Goal: Navigation & Orientation: Find specific page/section

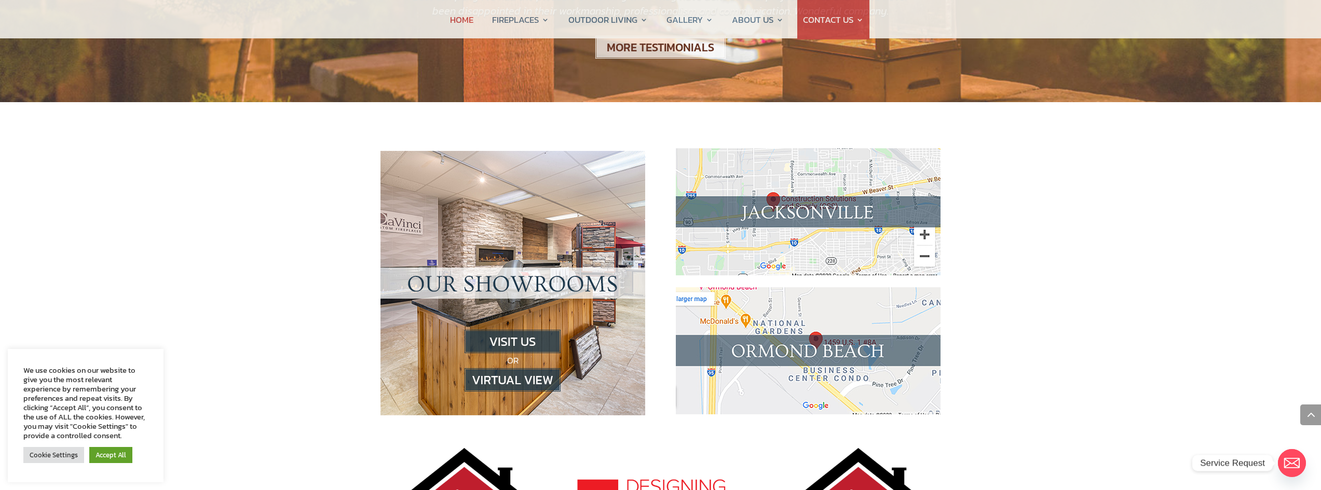
scroll to position [934, 0]
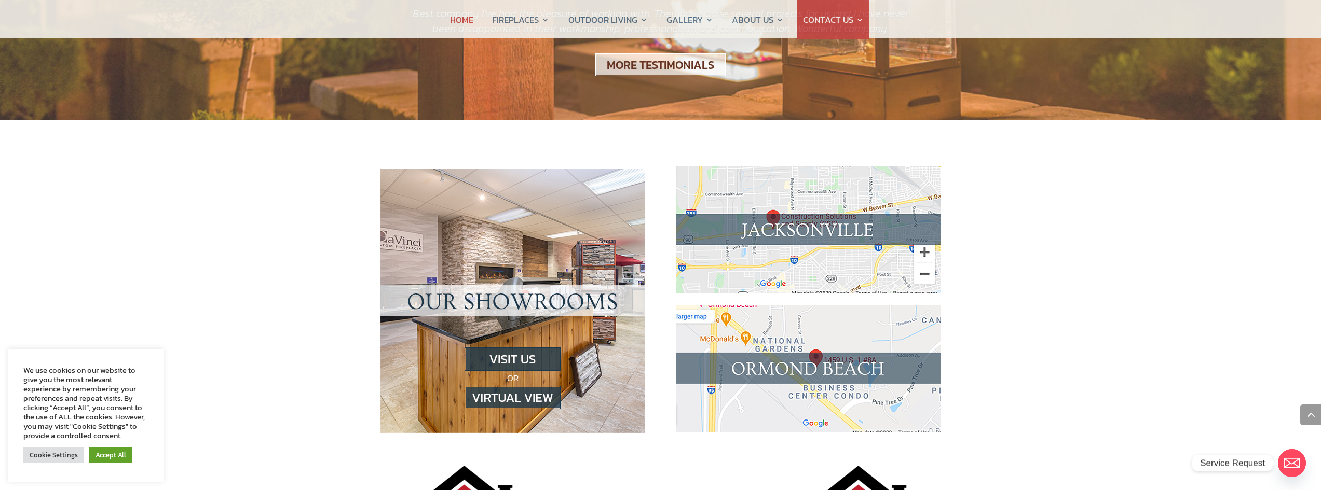
click at [535, 386] on img at bounding box center [512, 397] width 96 height 23
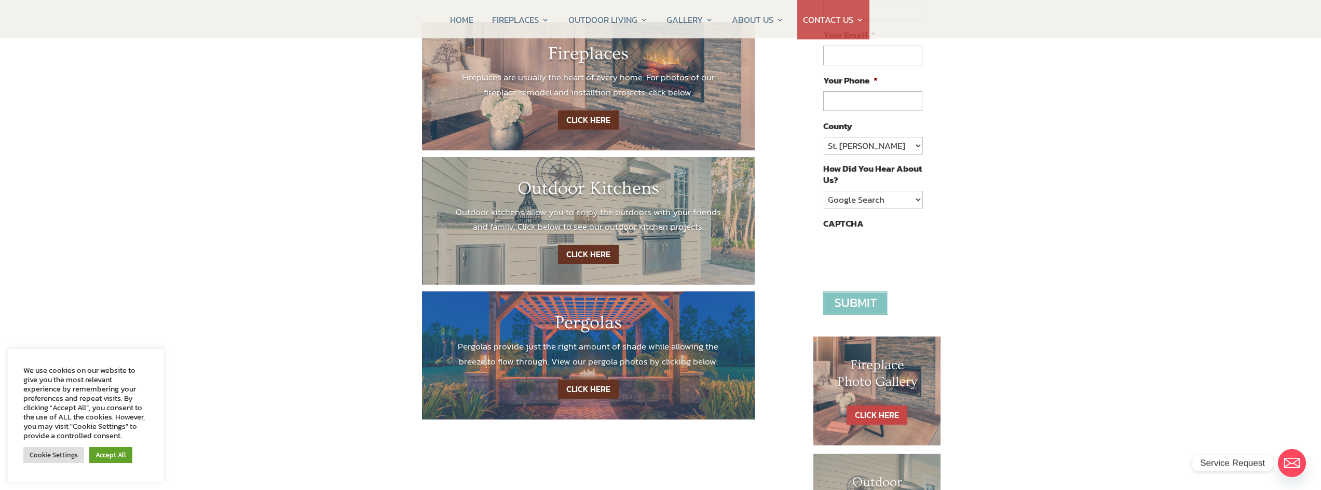
scroll to position [208, 0]
click at [582, 388] on link "CLICK HERE" at bounding box center [588, 388] width 61 height 19
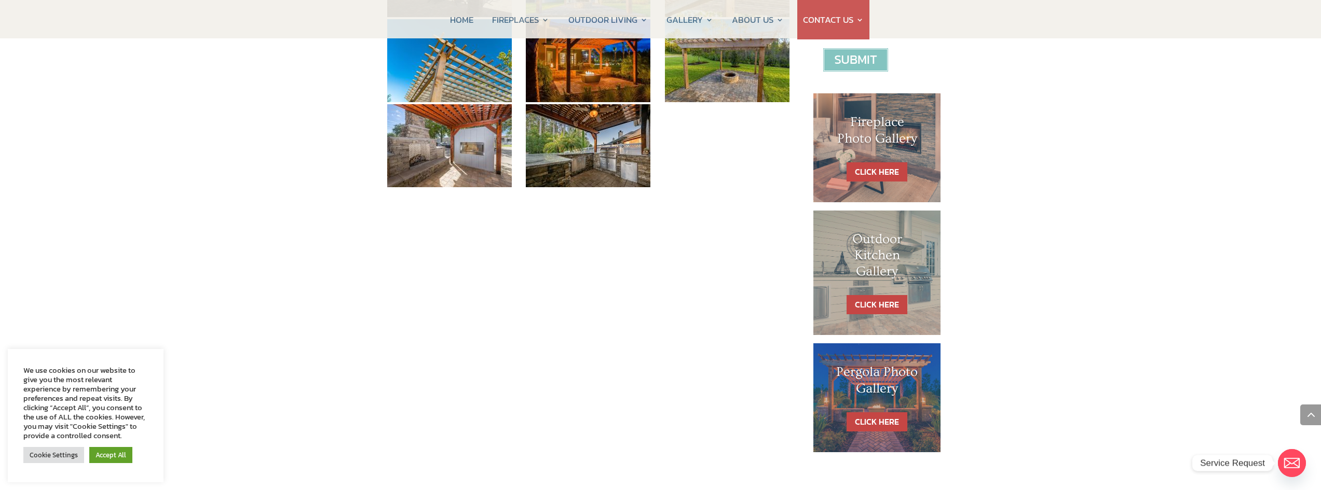
scroll to position [415, 0]
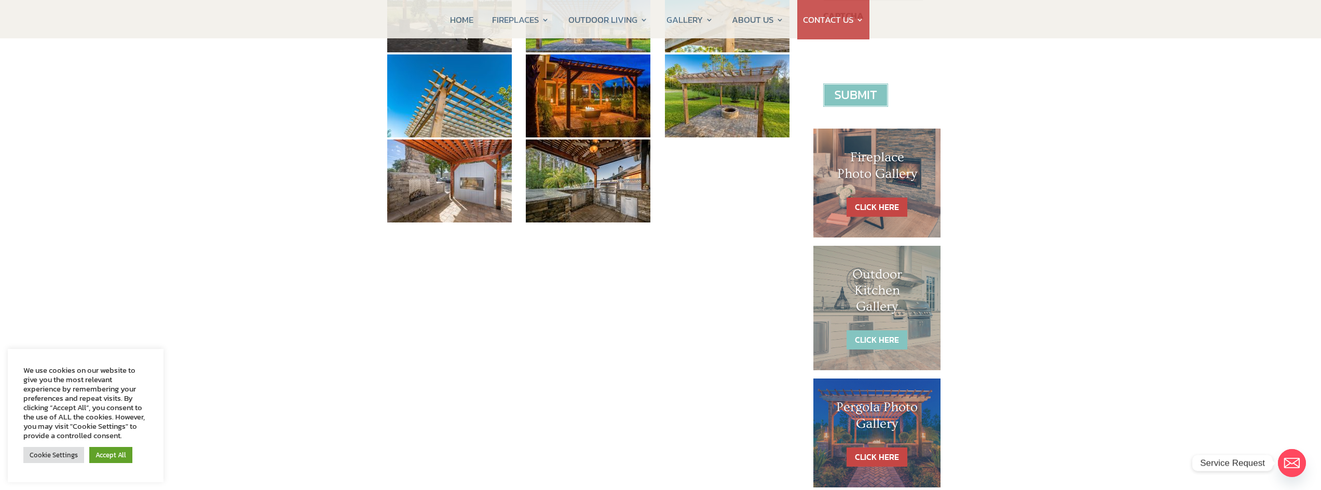
click at [867, 335] on link "CLICK HERE" at bounding box center [876, 340] width 61 height 19
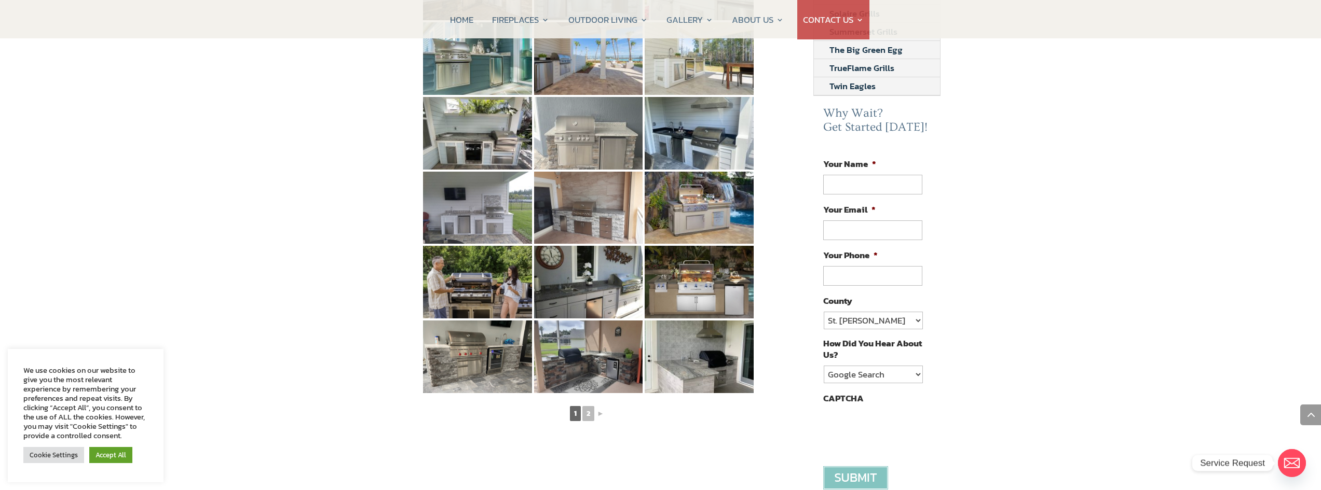
scroll to position [467, 0]
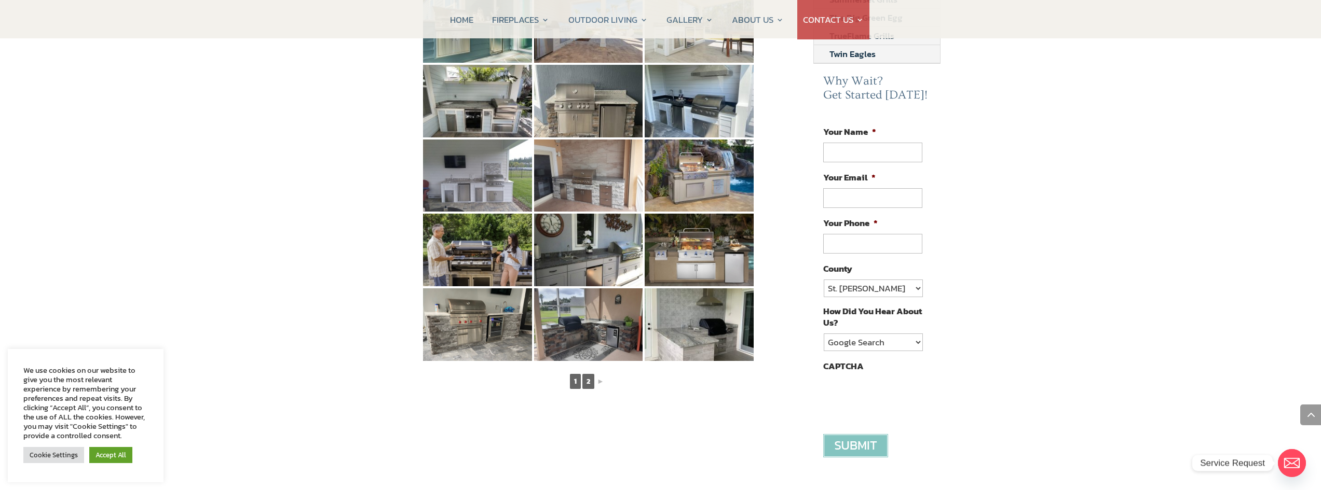
click at [590, 374] on link "2" at bounding box center [588, 381] width 12 height 15
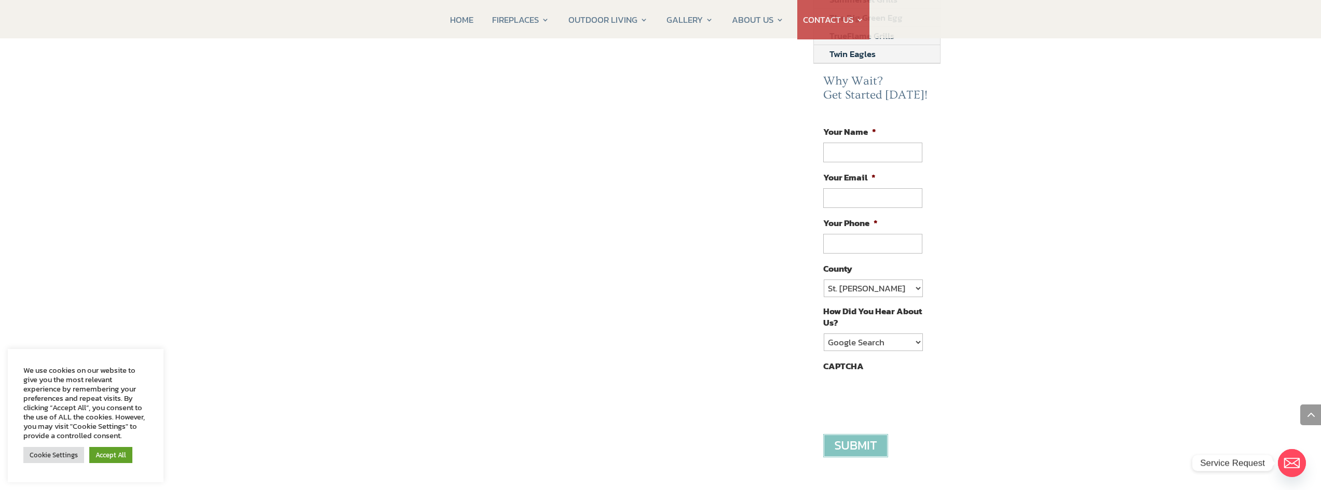
click at [739, 311] on div "Ormond Beach and Jacksonville Outdoor Kitchen and Summer Kitchen Photo Gallery …" at bounding box center [588, 76] width 416 height 808
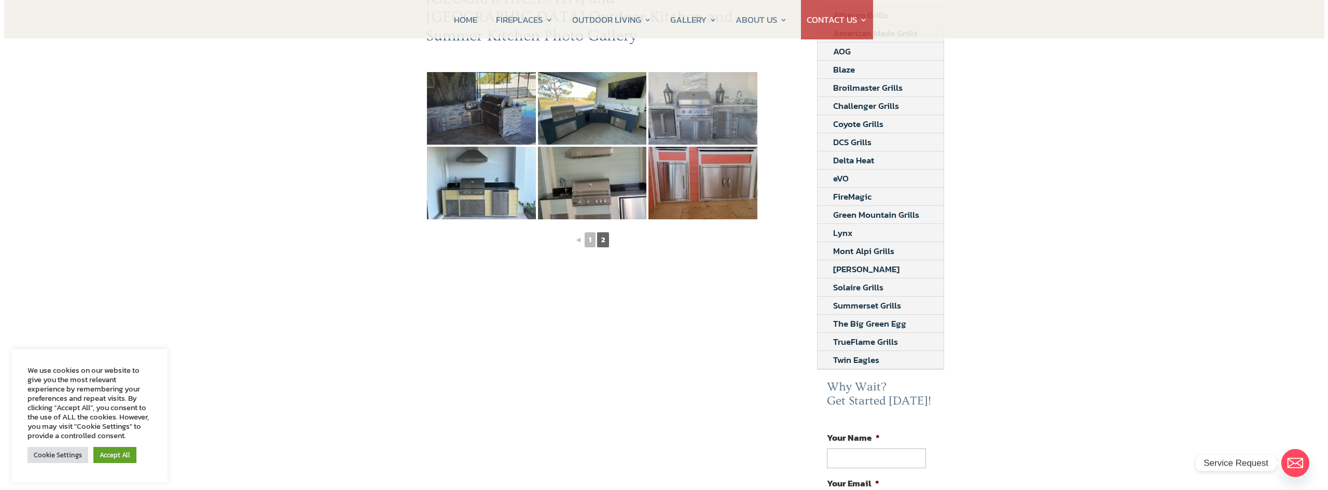
scroll to position [0, 0]
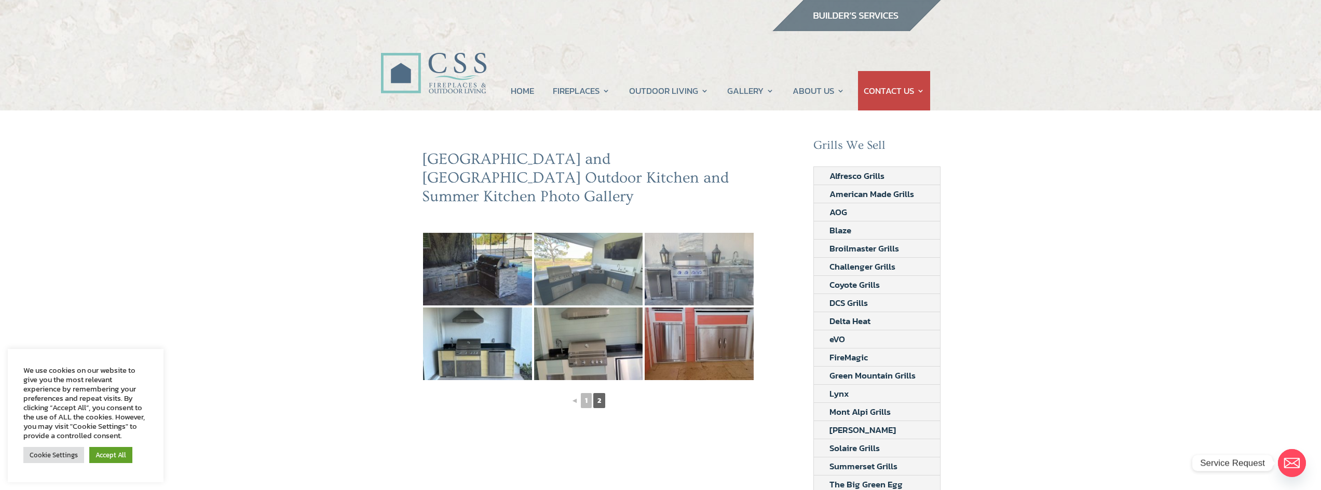
click at [588, 252] on img at bounding box center [588, 269] width 109 height 73
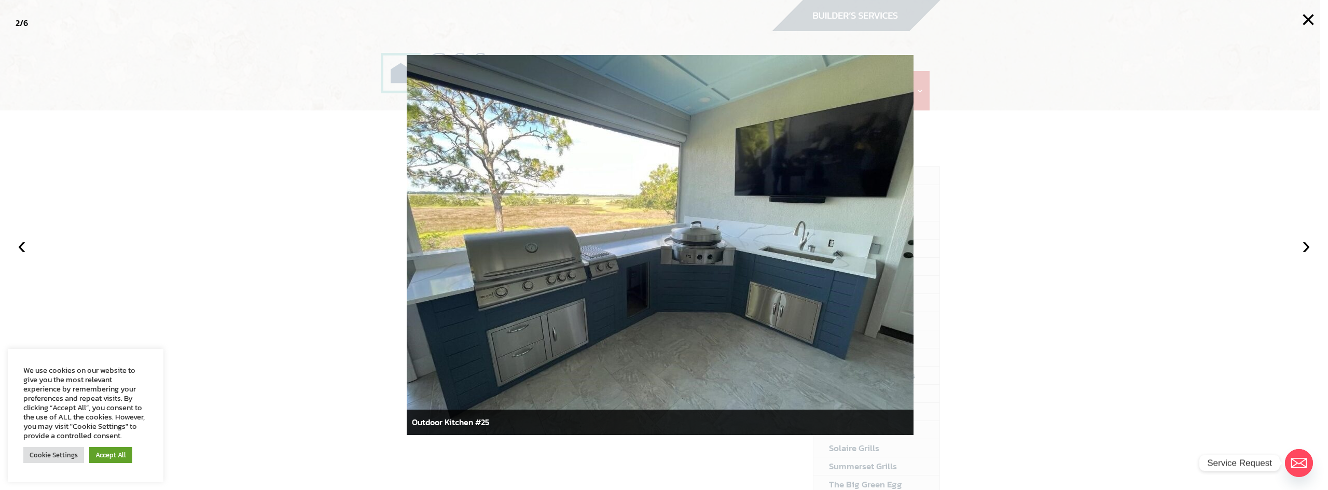
click at [623, 358] on img at bounding box center [660, 245] width 507 height 380
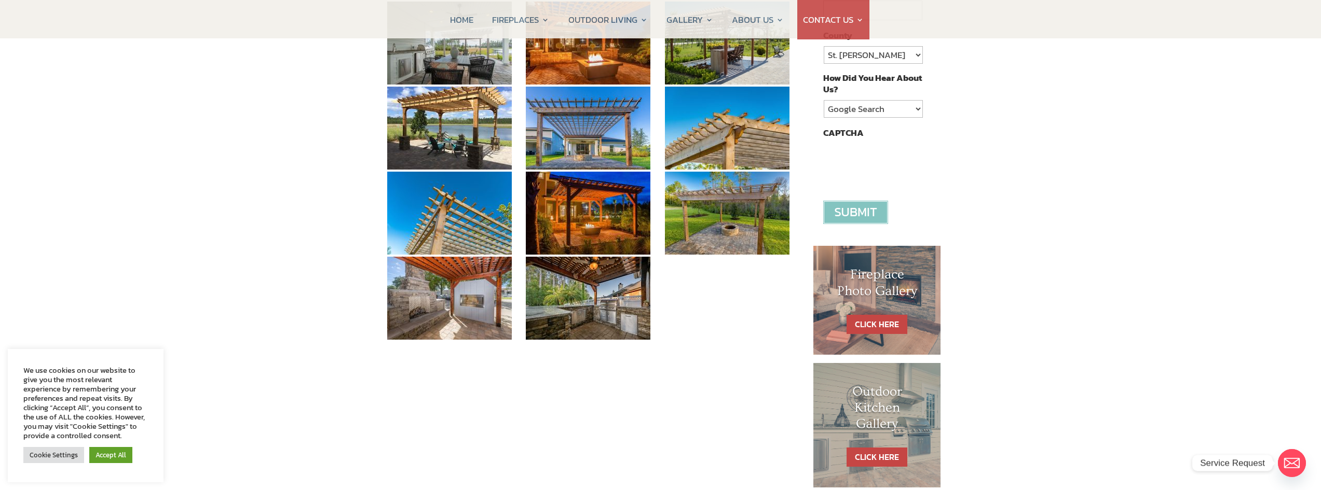
scroll to position [311, 0]
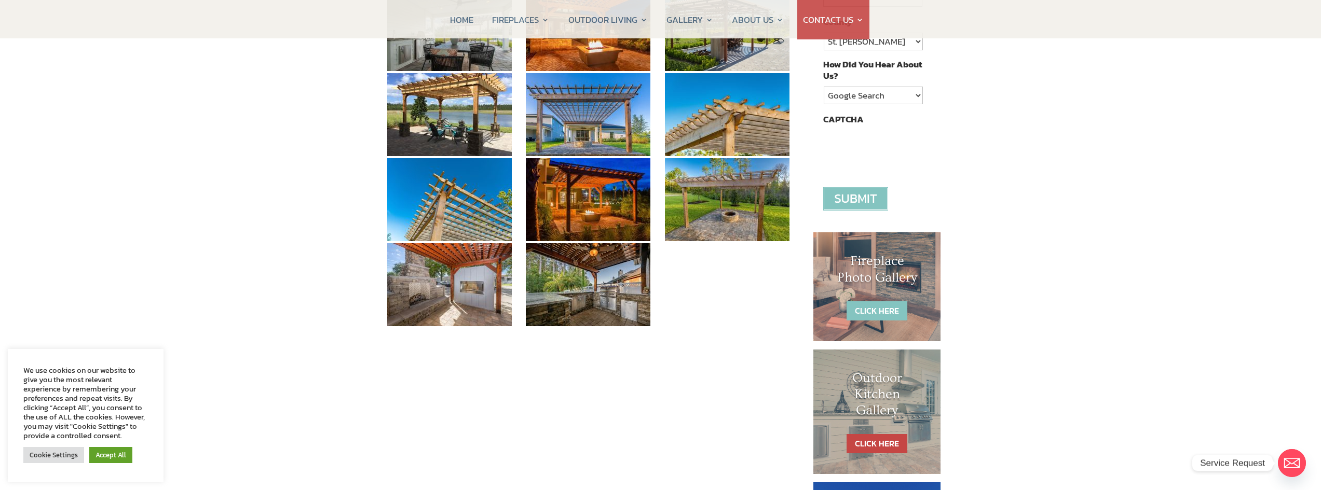
click at [885, 309] on link "CLICK HERE" at bounding box center [876, 311] width 61 height 19
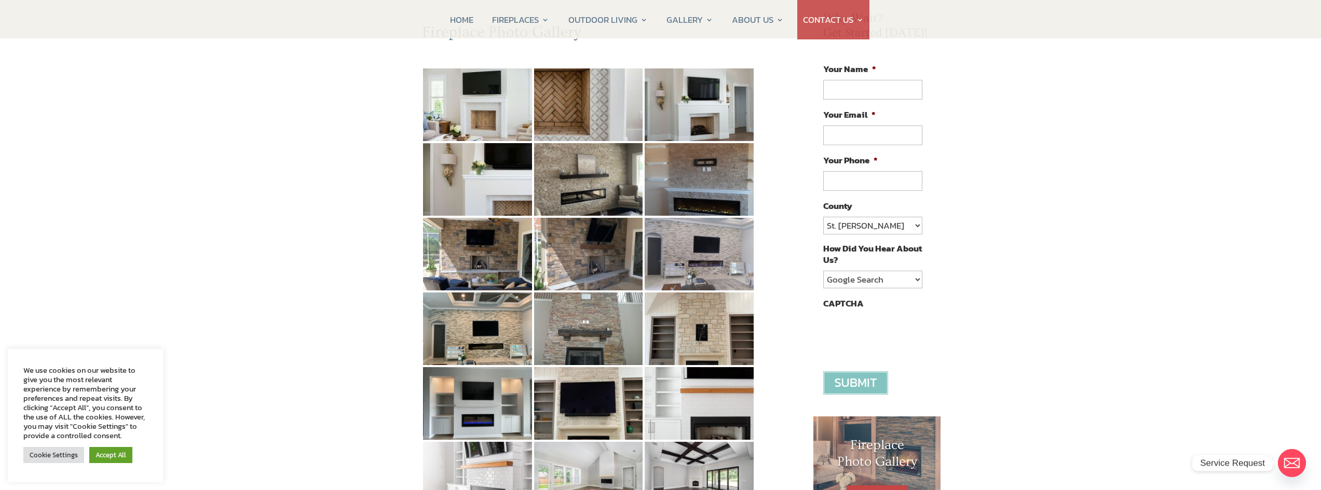
scroll to position [104, 0]
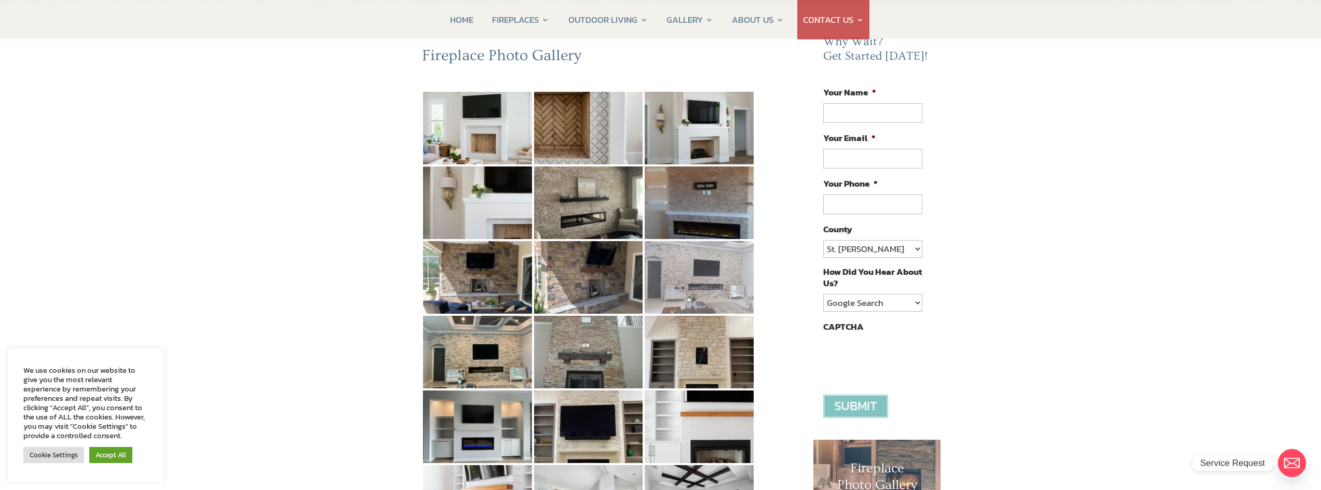
click at [713, 281] on img at bounding box center [699, 277] width 109 height 73
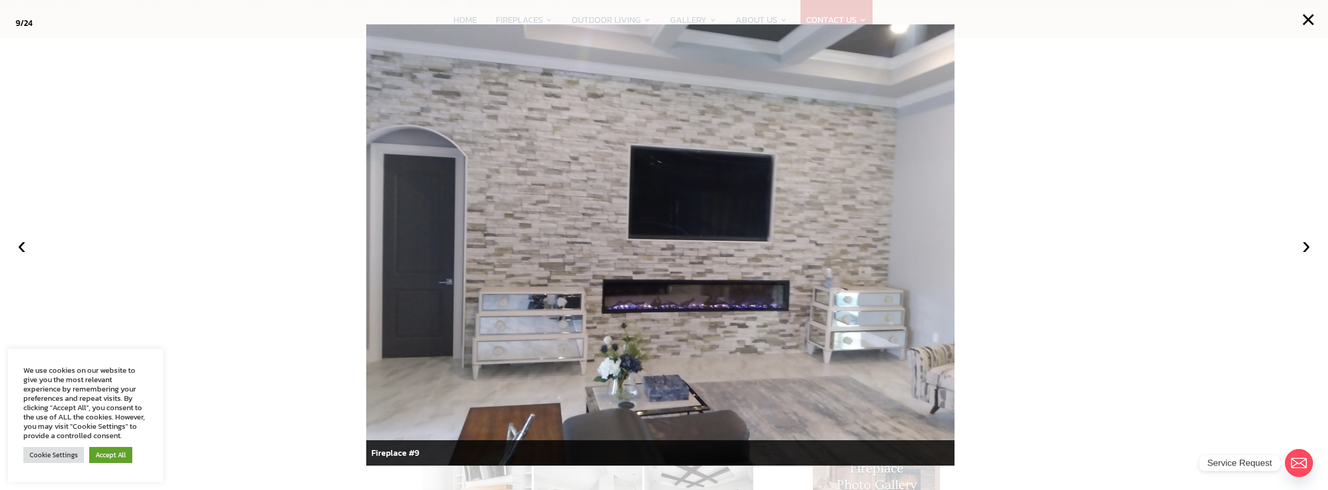
click at [750, 286] on img at bounding box center [660, 245] width 588 height 442
click at [1306, 21] on button "×" at bounding box center [1308, 19] width 23 height 23
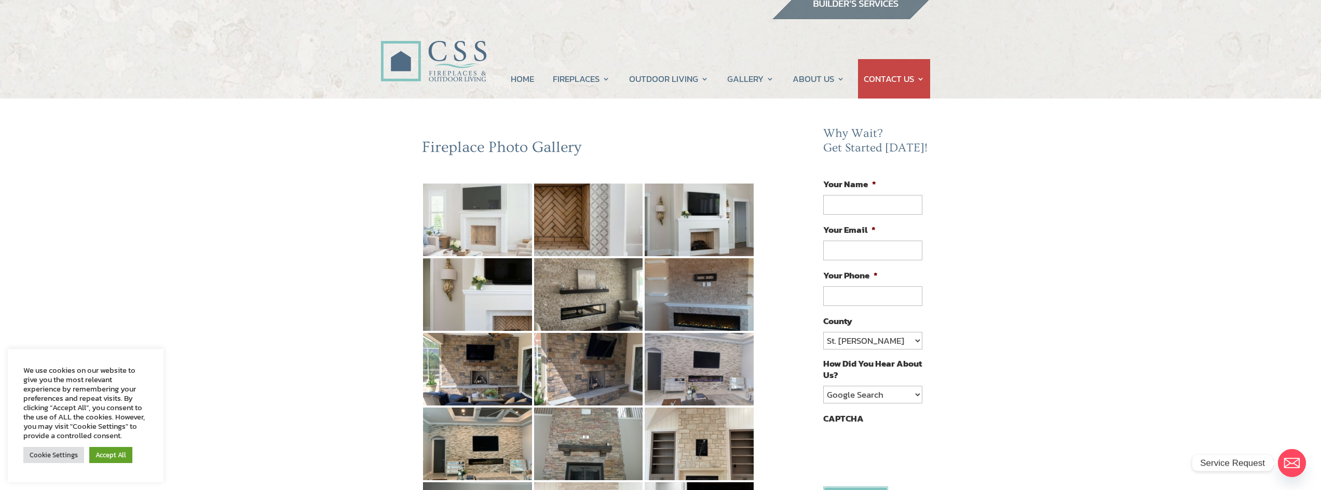
scroll to position [0, 0]
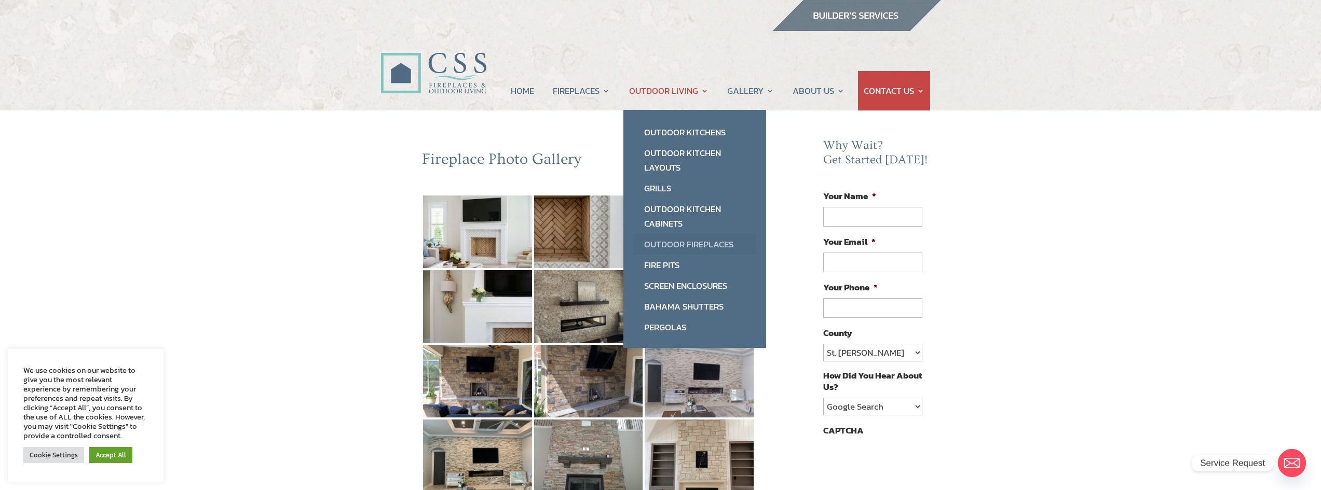
click at [679, 243] on link "Outdoor Fireplaces" at bounding box center [695, 244] width 122 height 21
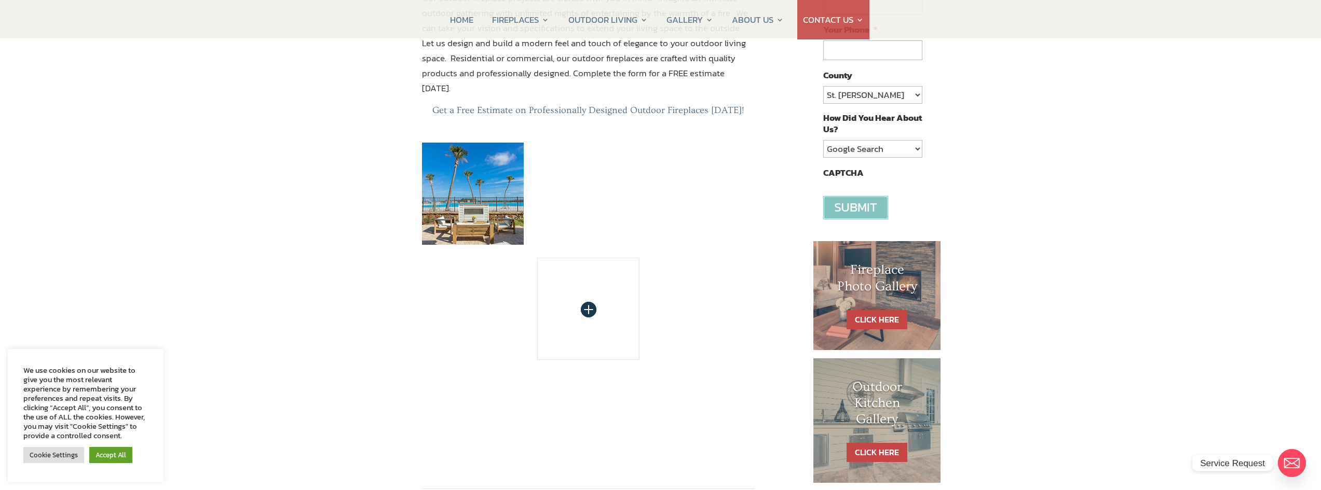
scroll to position [227, 0]
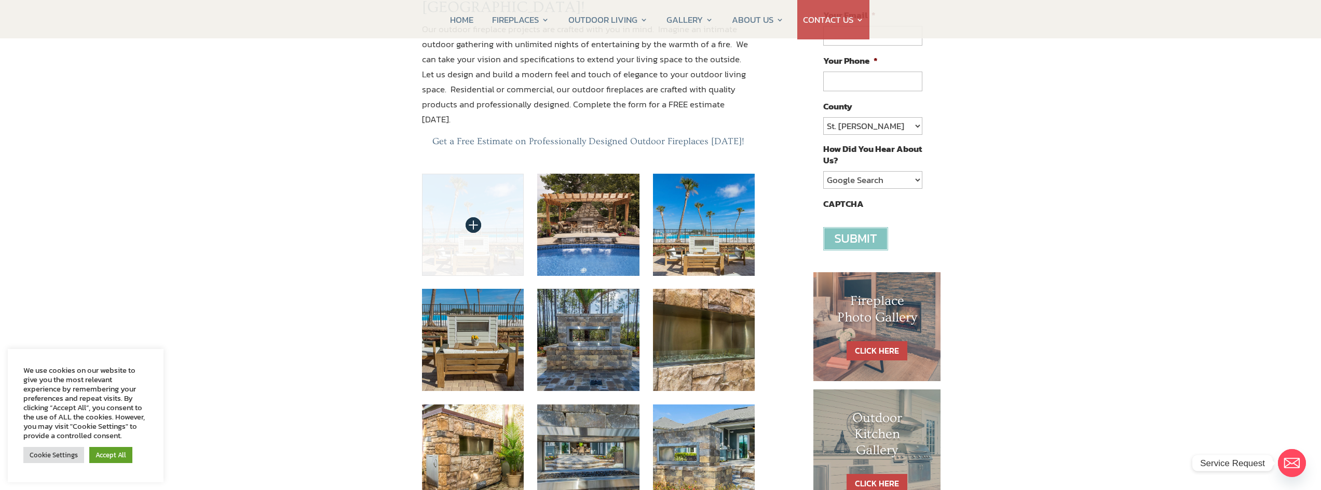
click at [486, 174] on img at bounding box center [473, 225] width 102 height 102
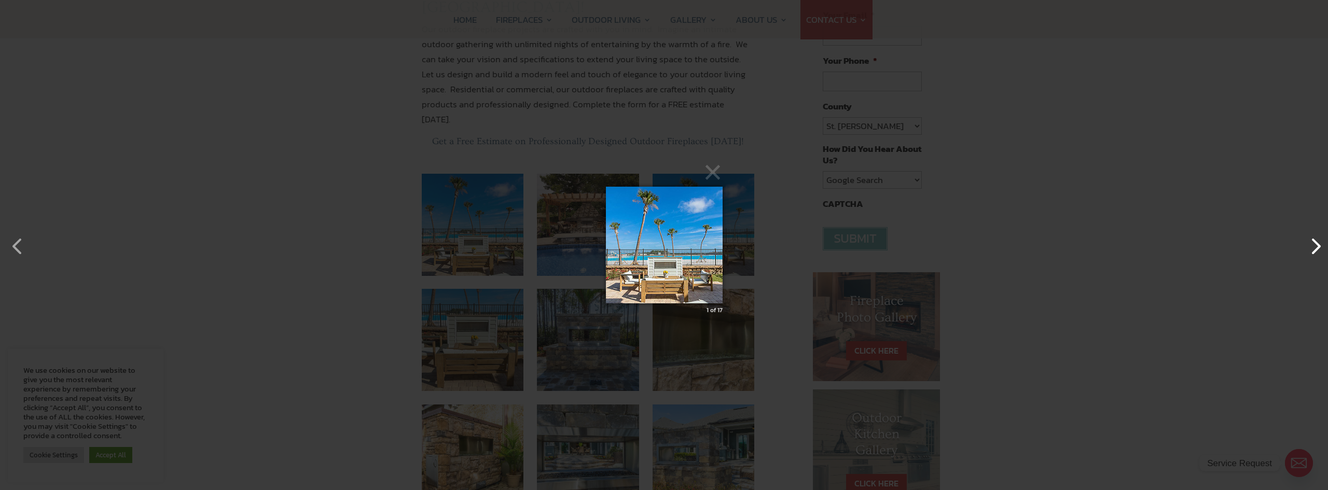
click at [1313, 249] on button "button" at bounding box center [1310, 241] width 25 height 25
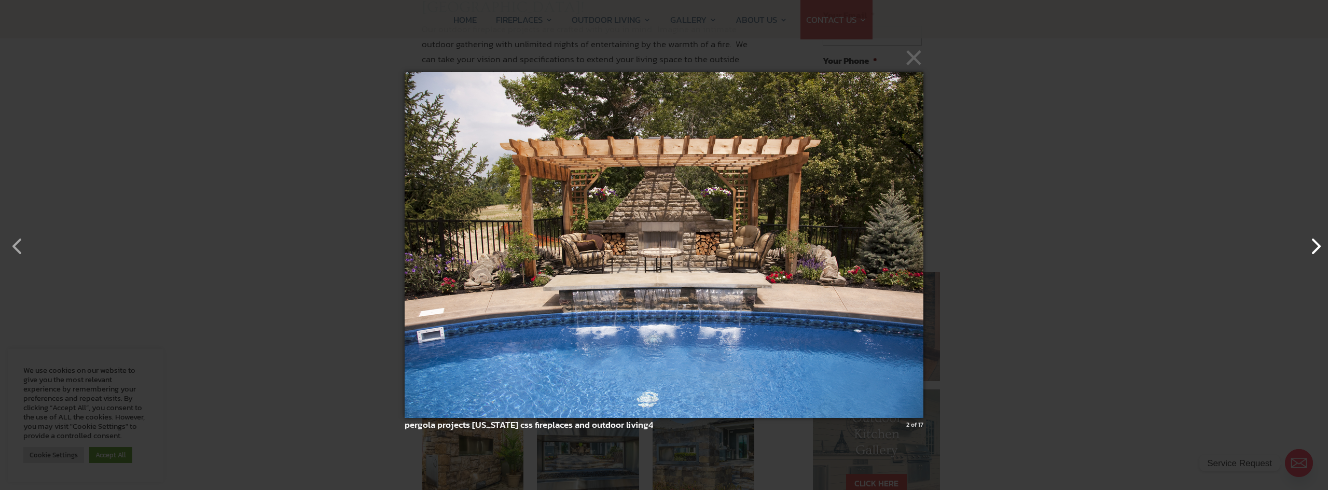
click at [1313, 249] on button "button" at bounding box center [1310, 241] width 25 height 25
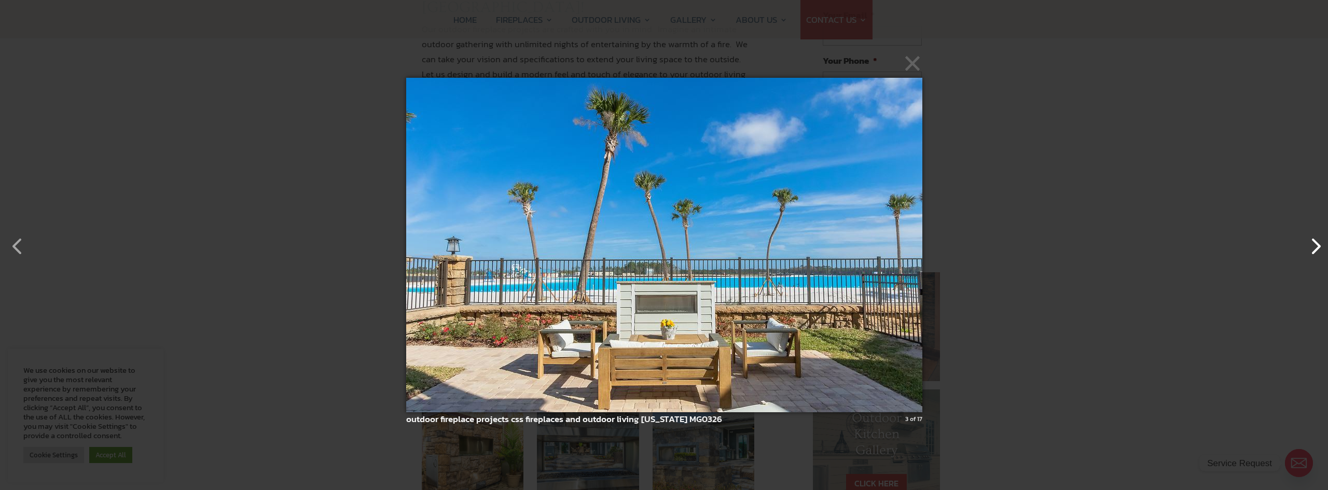
click at [1313, 249] on button "button" at bounding box center [1310, 241] width 25 height 25
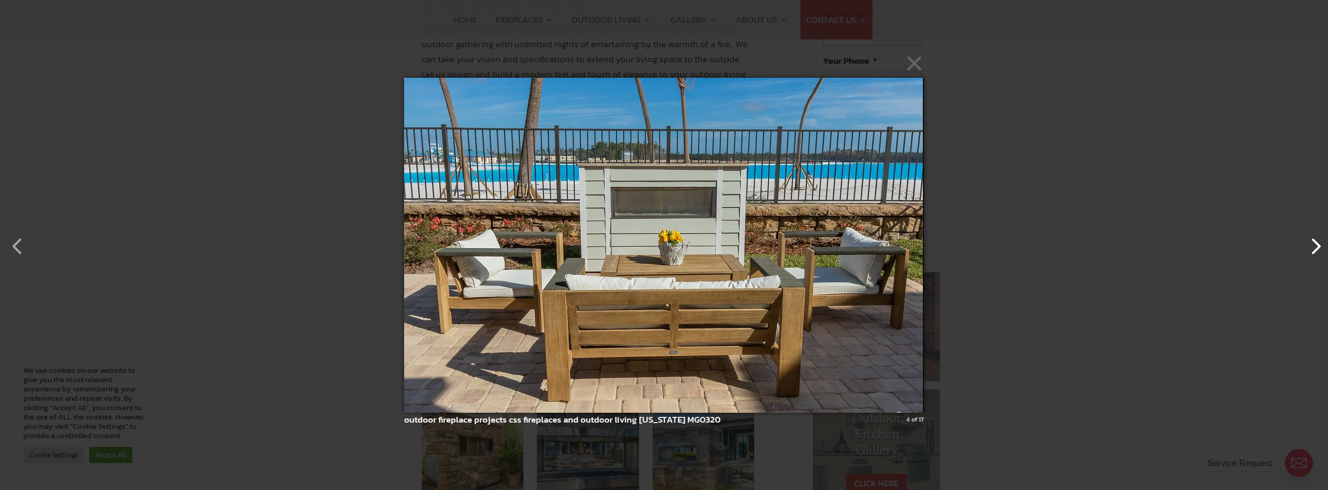
click at [1314, 249] on button "button" at bounding box center [1310, 241] width 25 height 25
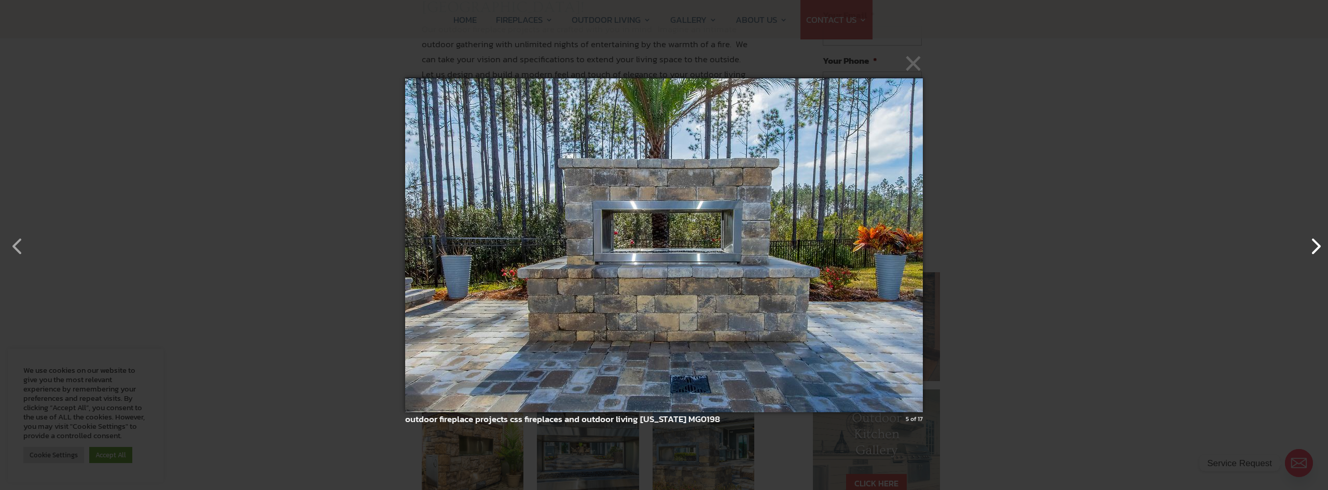
click at [1314, 249] on button "button" at bounding box center [1310, 241] width 25 height 25
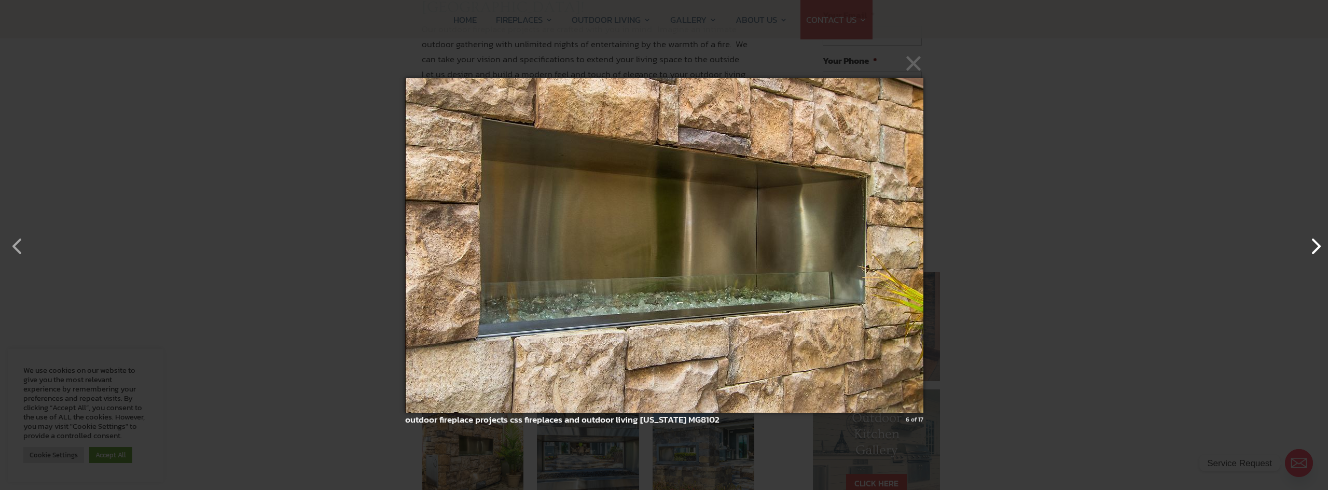
click at [1314, 249] on button "button" at bounding box center [1310, 241] width 25 height 25
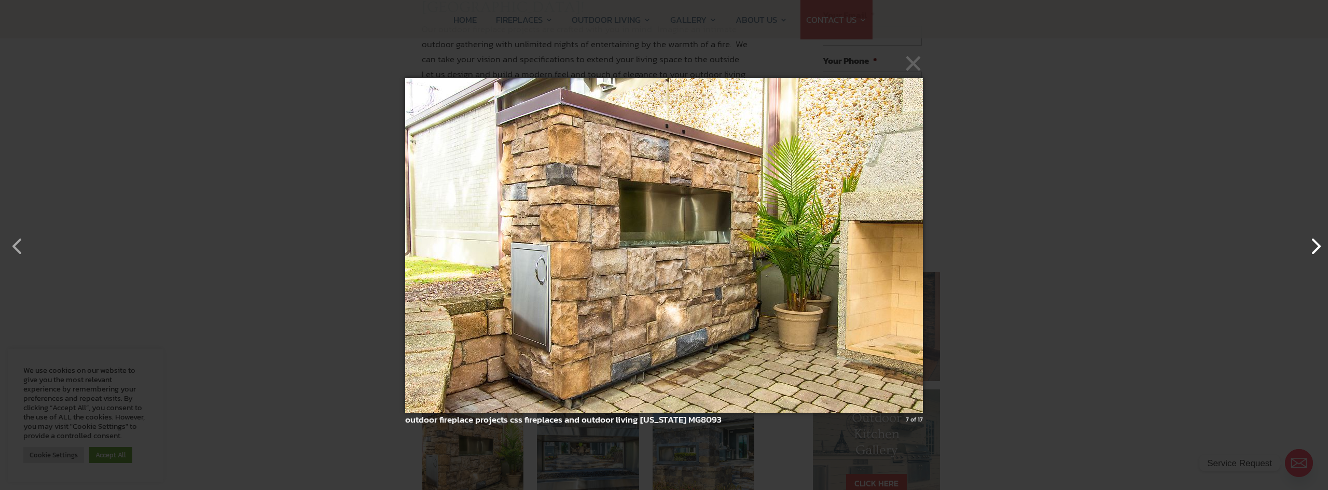
click at [1314, 249] on button "button" at bounding box center [1310, 241] width 25 height 25
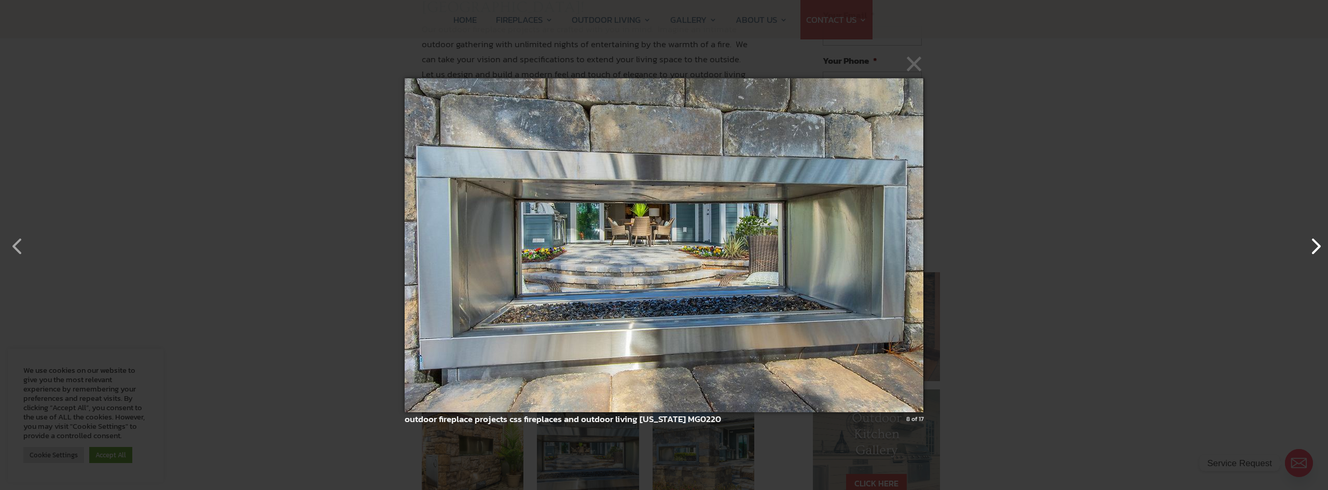
click at [1314, 249] on button "button" at bounding box center [1310, 241] width 25 height 25
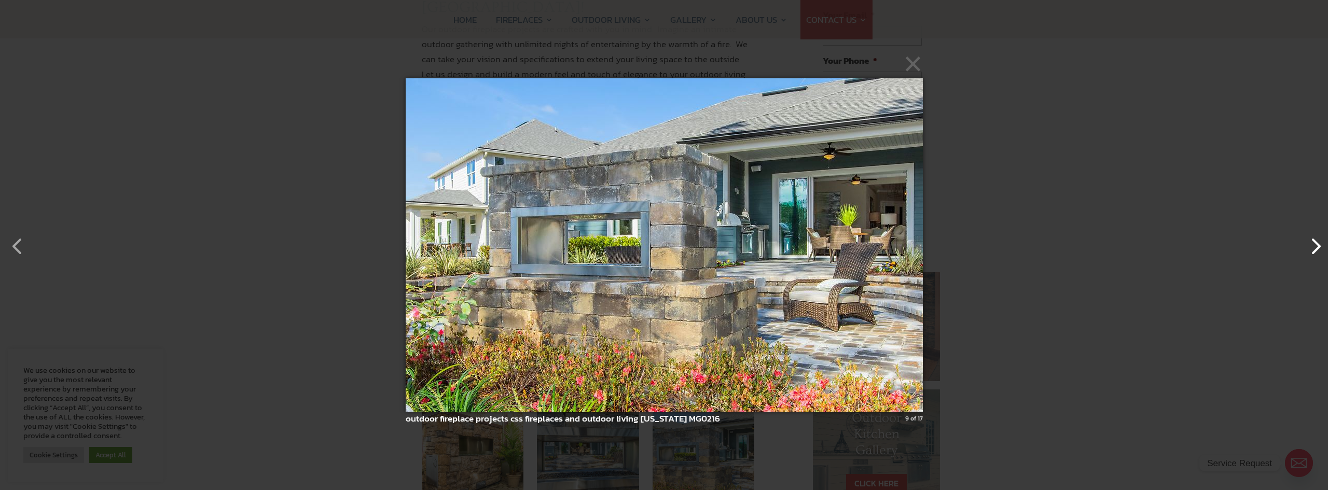
click at [1313, 249] on button "button" at bounding box center [1310, 241] width 25 height 25
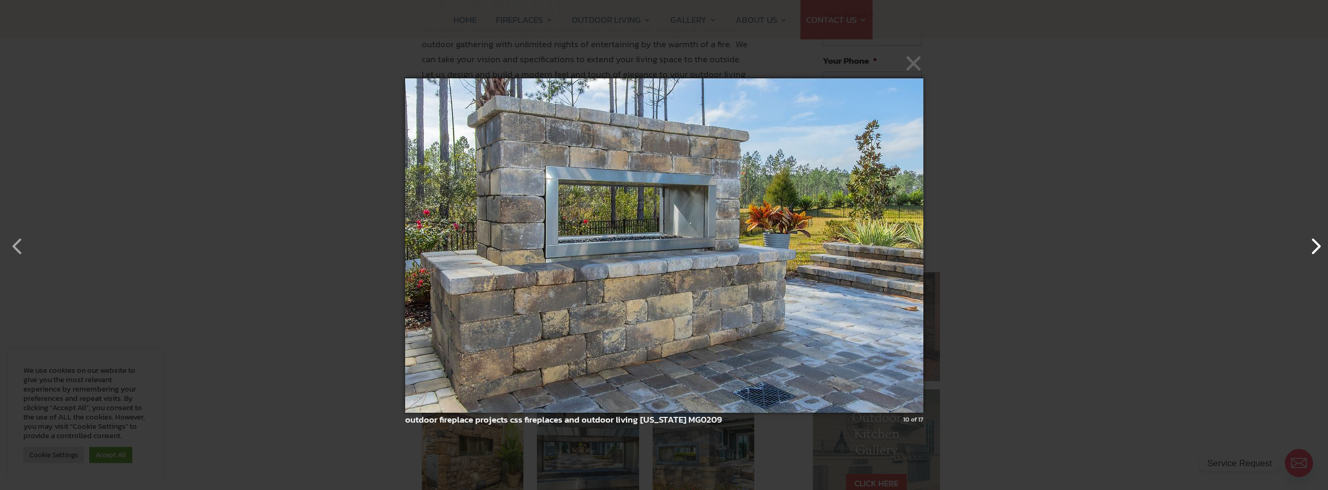
click at [1314, 249] on button "button" at bounding box center [1310, 241] width 25 height 25
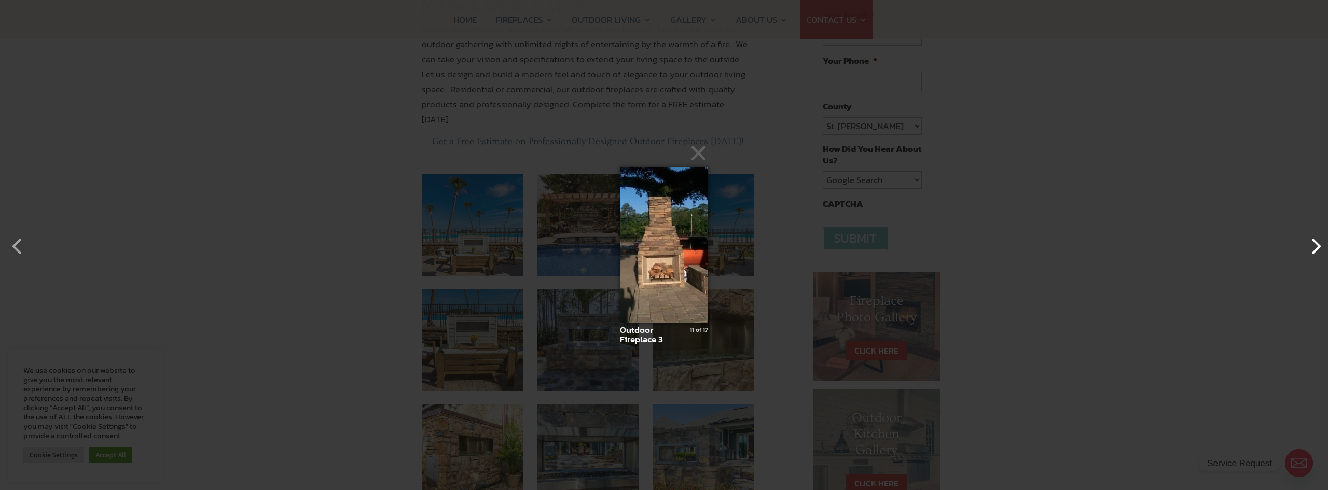
click at [1313, 249] on button "button" at bounding box center [1310, 241] width 25 height 25
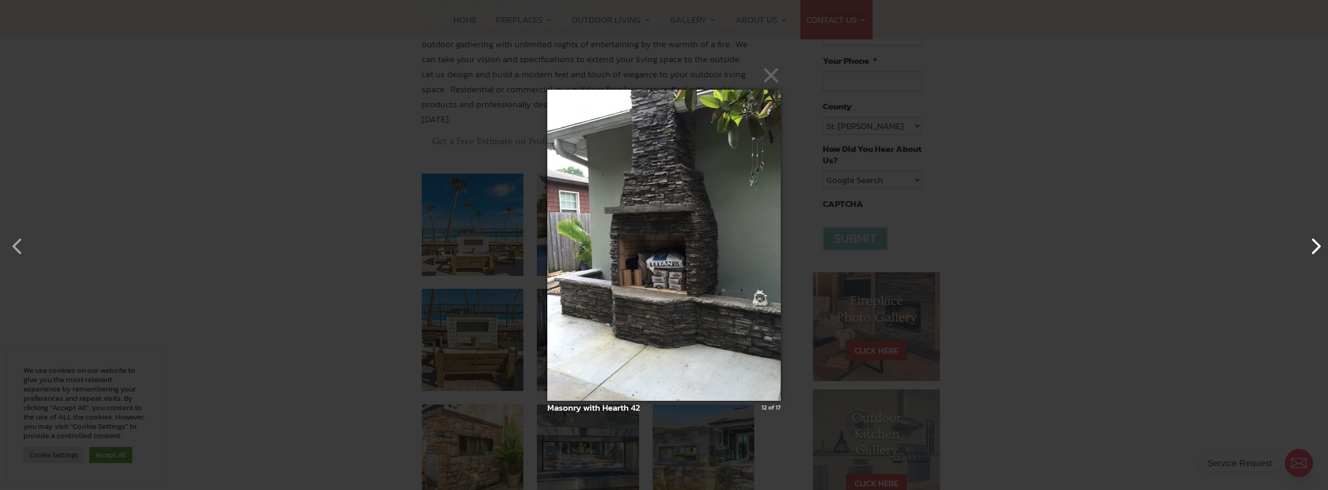
click at [1314, 249] on button "button" at bounding box center [1310, 241] width 25 height 25
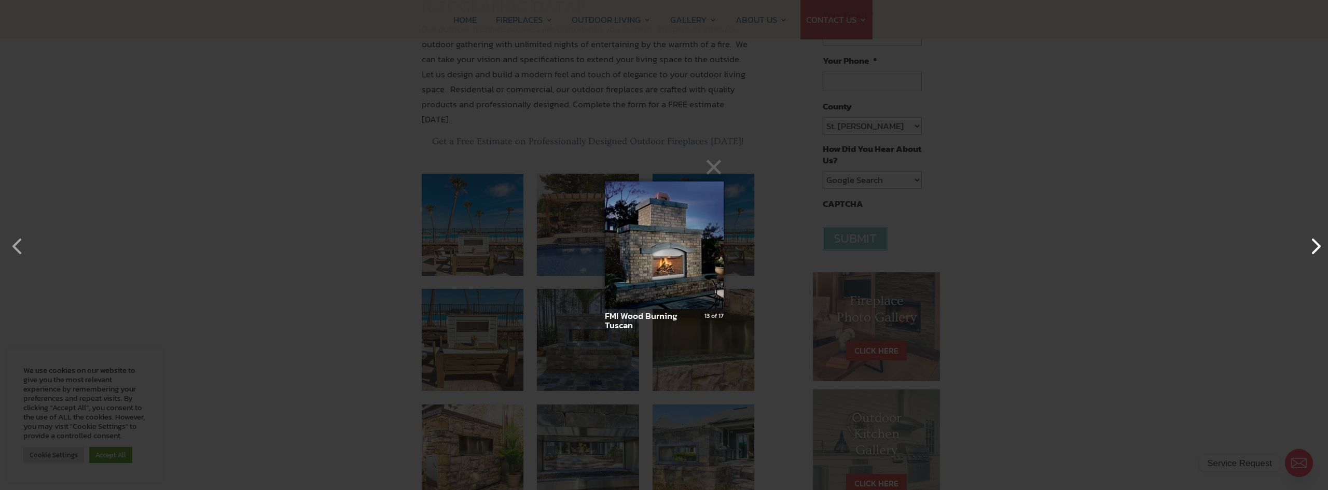
click at [1313, 249] on button "button" at bounding box center [1310, 241] width 25 height 25
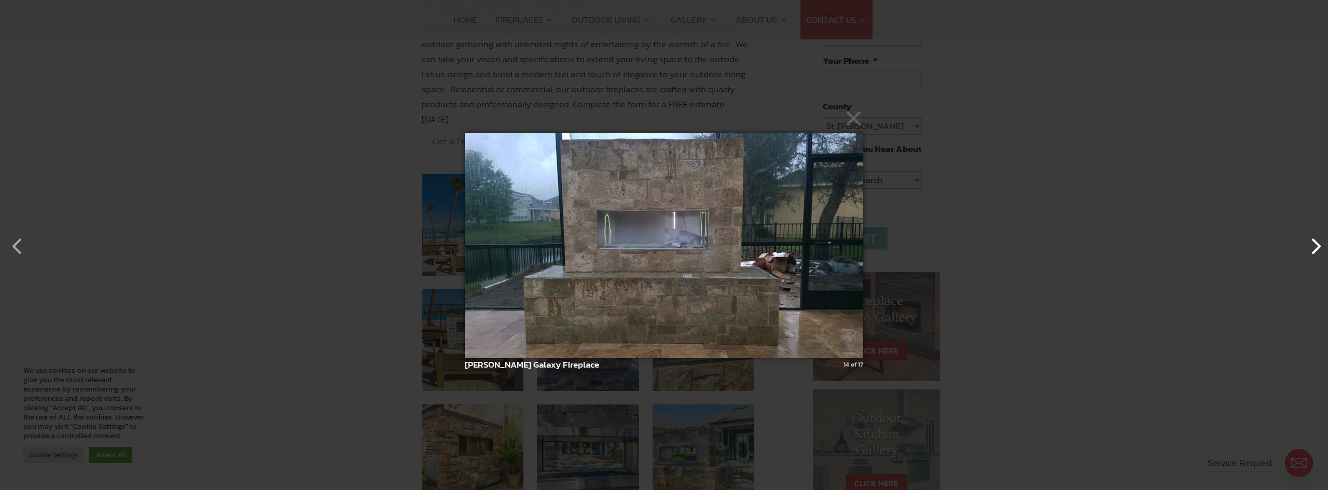
click at [1314, 249] on button "button" at bounding box center [1310, 241] width 25 height 25
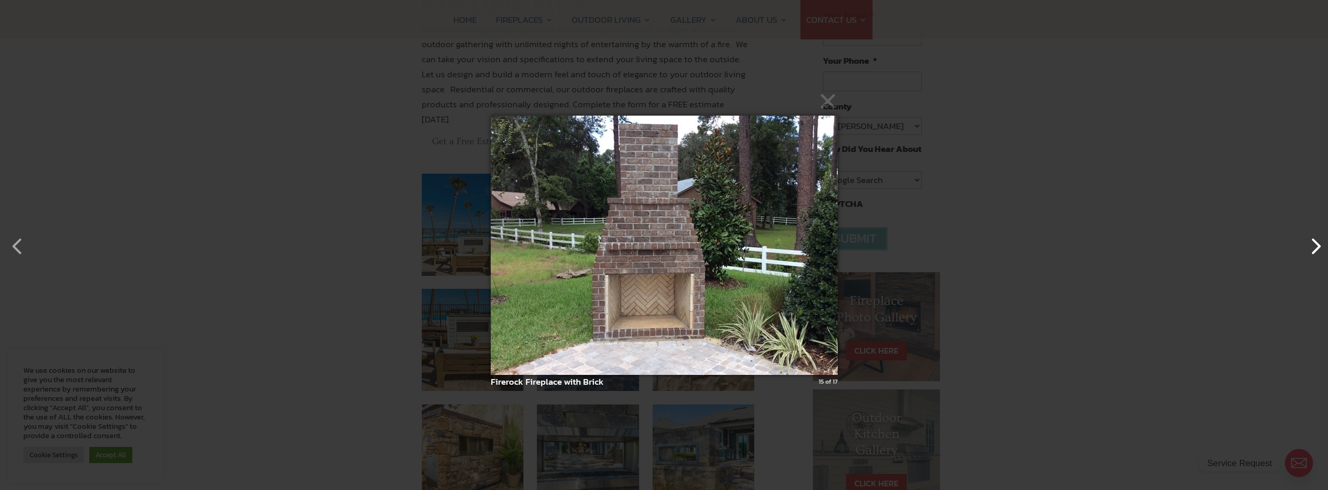
click at [1313, 249] on button "button" at bounding box center [1310, 241] width 25 height 25
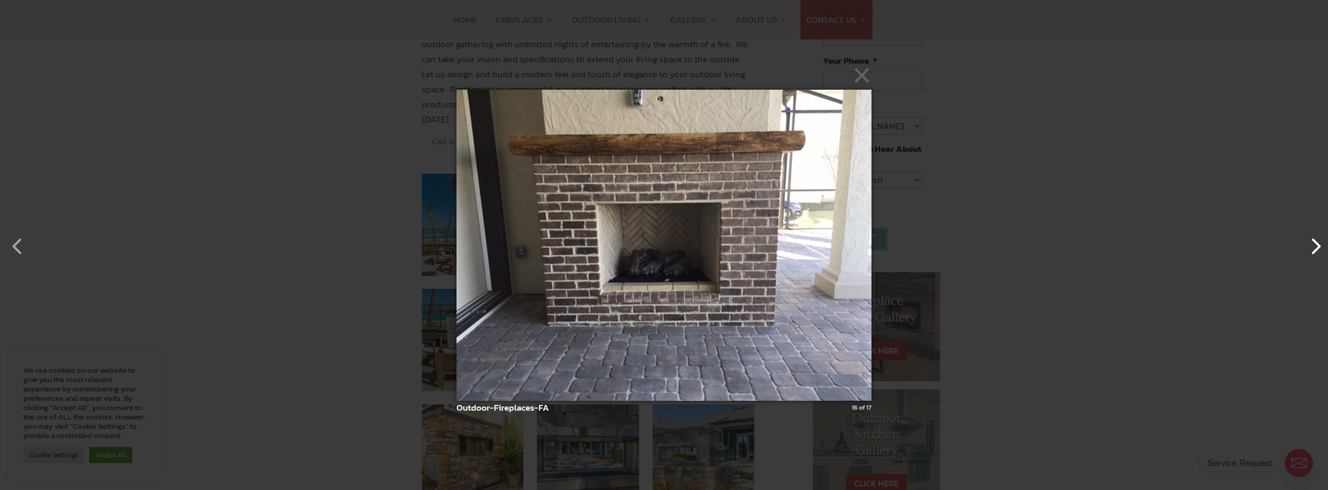
click at [1314, 249] on button "button" at bounding box center [1310, 241] width 25 height 25
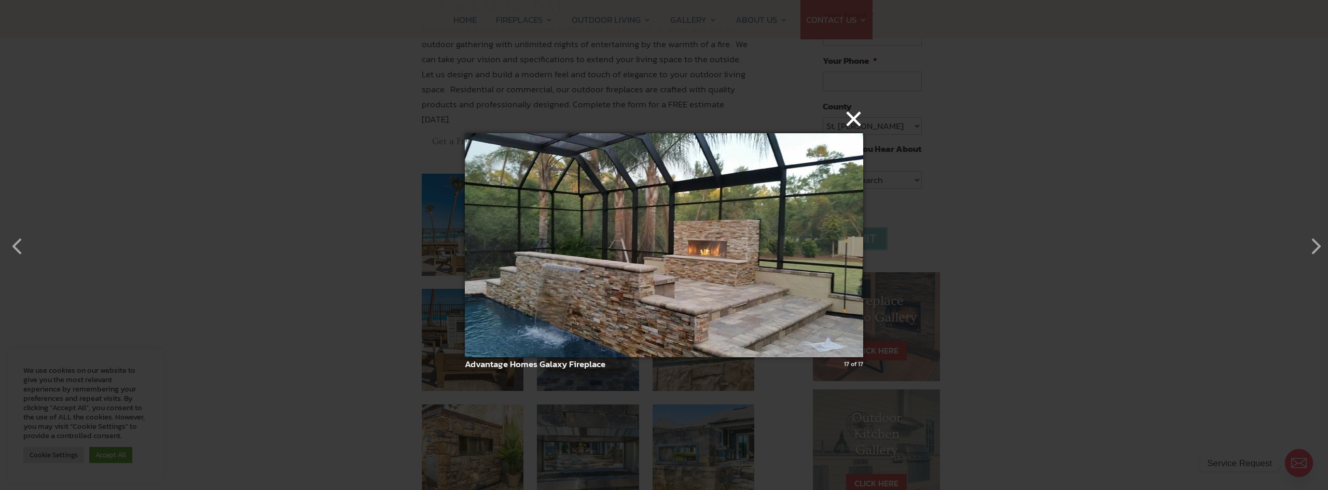
click at [856, 127] on button "×" at bounding box center [667, 118] width 399 height 23
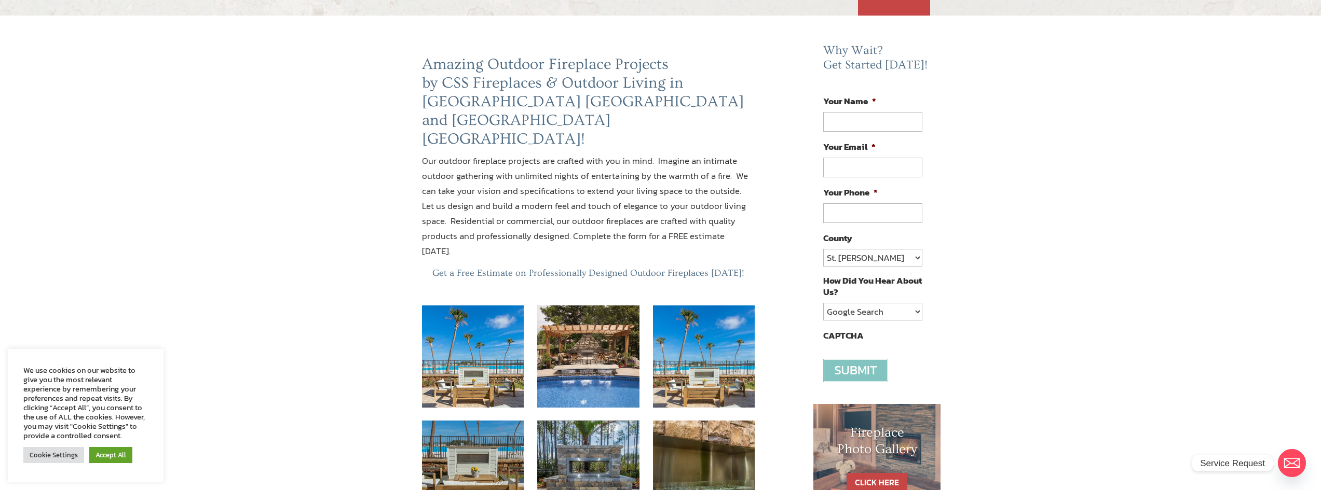
scroll to position [0, 0]
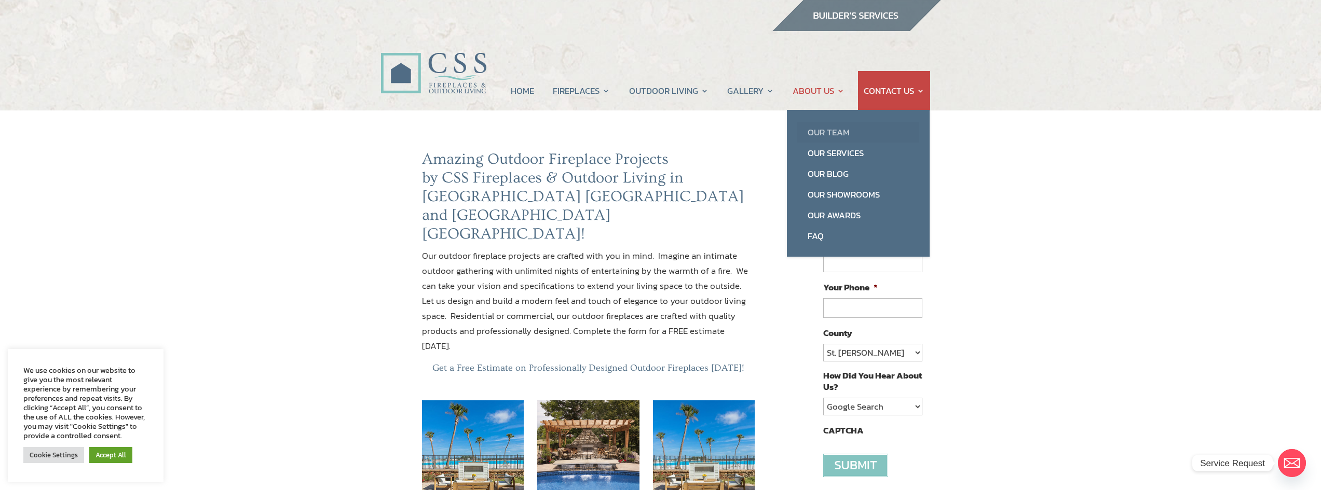
click at [838, 131] on link "Our Team" at bounding box center [858, 132] width 122 height 21
